Goal: Task Accomplishment & Management: Use online tool/utility

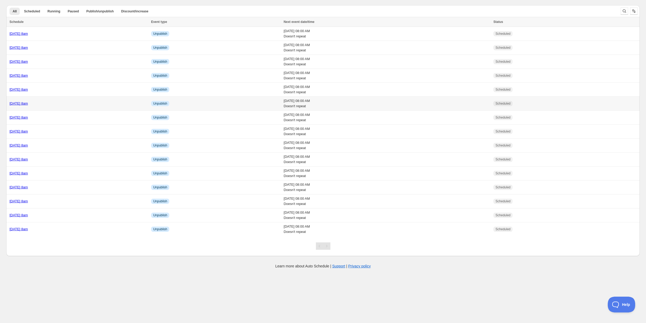
click at [73, 103] on div "[DATE] 8am" at bounding box center [78, 103] width 138 height 5
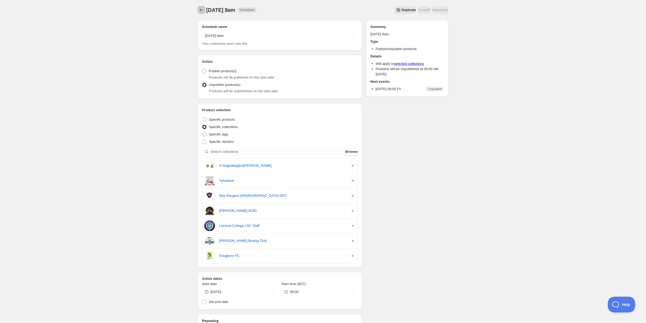
click at [203, 11] on icon "Schedules" at bounding box center [201, 9] width 5 height 5
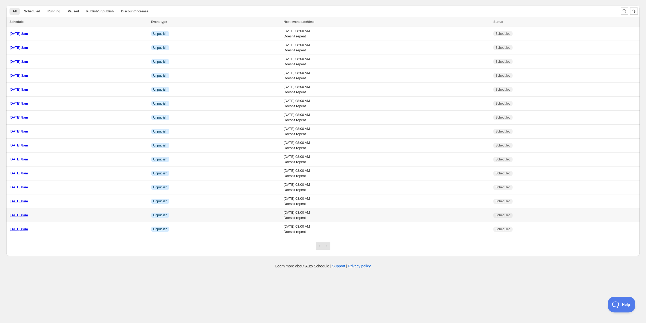
click at [82, 216] on div "[DATE] 8am" at bounding box center [78, 215] width 138 height 5
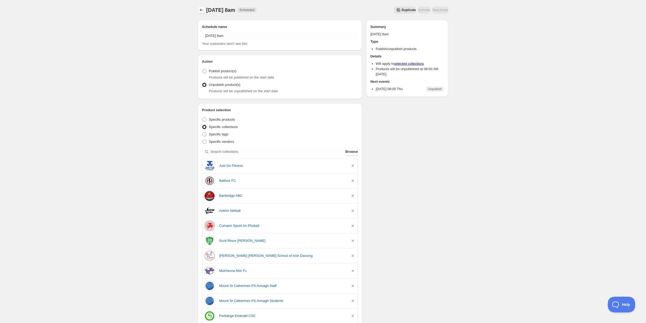
click at [199, 9] on icon "Schedules" at bounding box center [201, 9] width 5 height 5
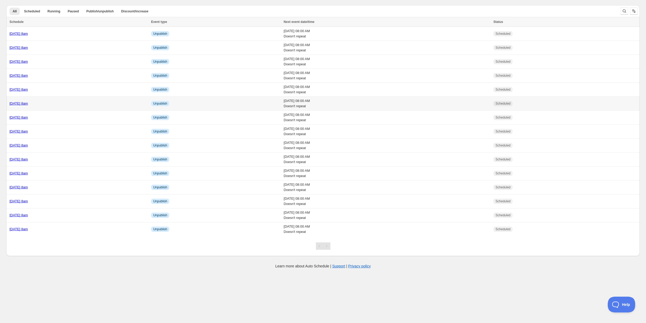
click at [28, 105] on link "[DATE] 8am" at bounding box center [18, 104] width 18 height 4
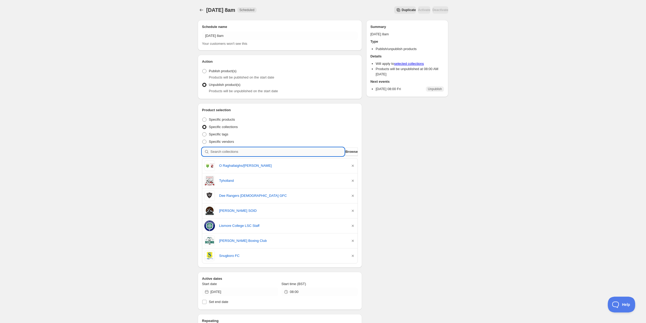
click at [262, 153] on input "search" at bounding box center [278, 152] width 134 height 8
type input "c"
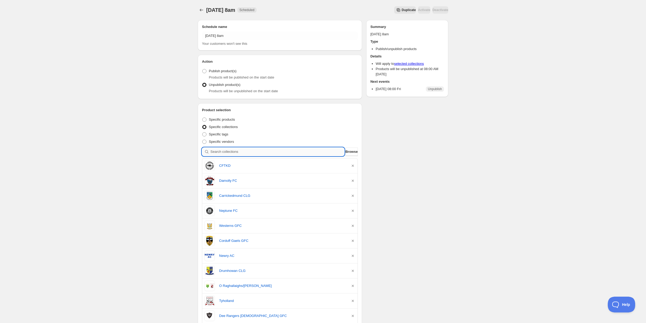
click at [249, 151] on input "search" at bounding box center [278, 152] width 134 height 8
type input "s"
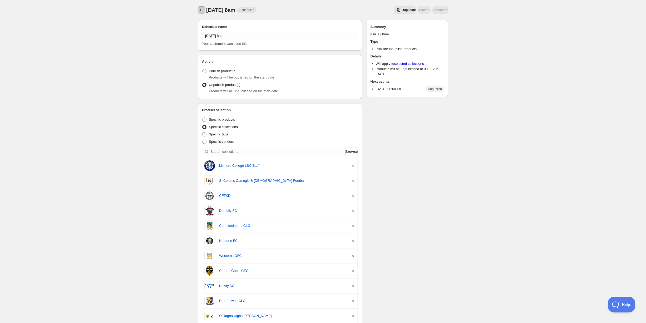
click at [199, 10] on icon "Schedules" at bounding box center [201, 9] width 5 height 5
